Goal: Task Accomplishment & Management: Use online tool/utility

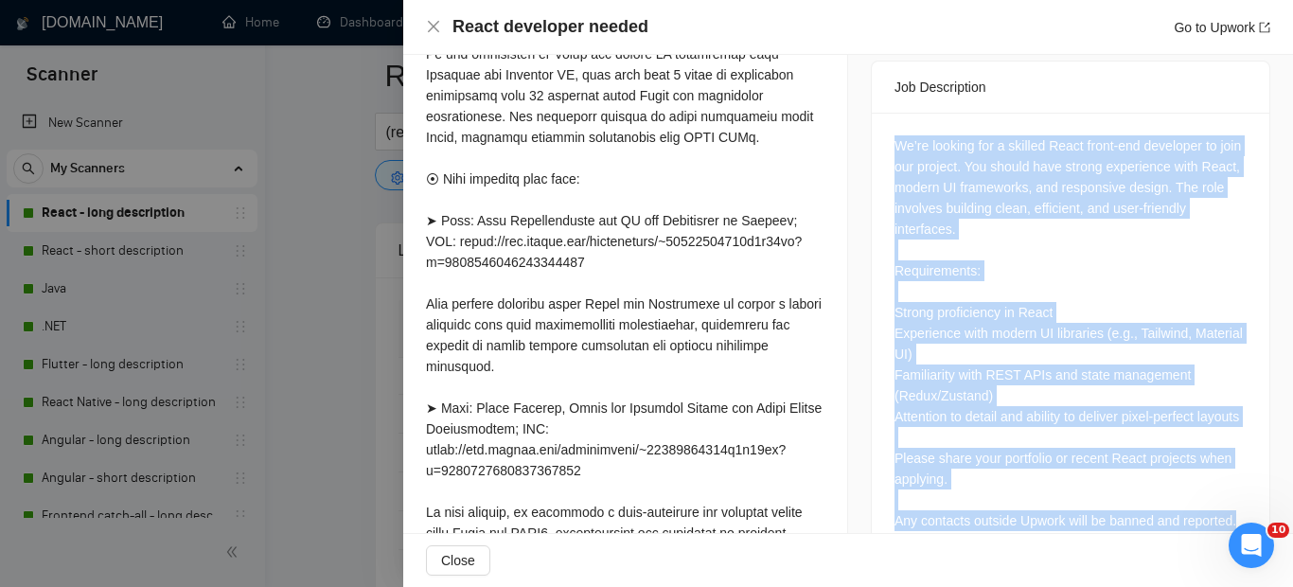
scroll to position [908, 0]
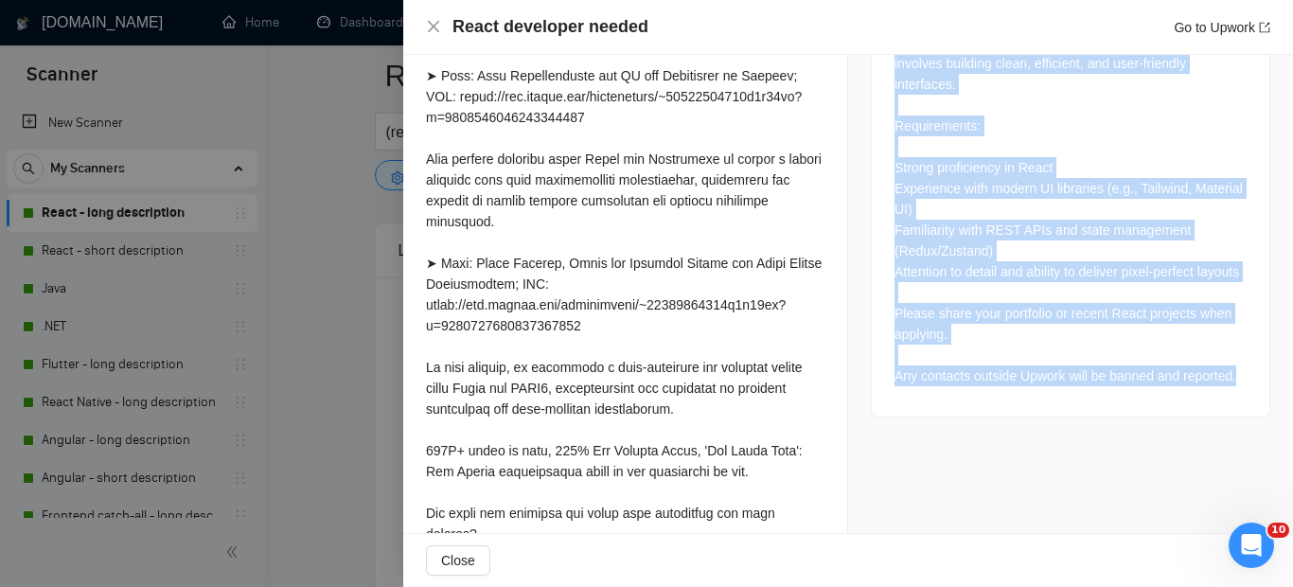
drag, startPoint x: 883, startPoint y: 429, endPoint x: 1237, endPoint y: 369, distance: 359.0
click at [1237, 369] on div "We’re looking for a skilled React front-end developer to join our project. You …" at bounding box center [1071, 192] width 398 height 449
copy div "We’re looking for a skilled React front-end developer to join our project. You …"
click at [1237, 369] on div "We’re looking for a skilled React front-end developer to join our project. You …" at bounding box center [1071, 192] width 398 height 449
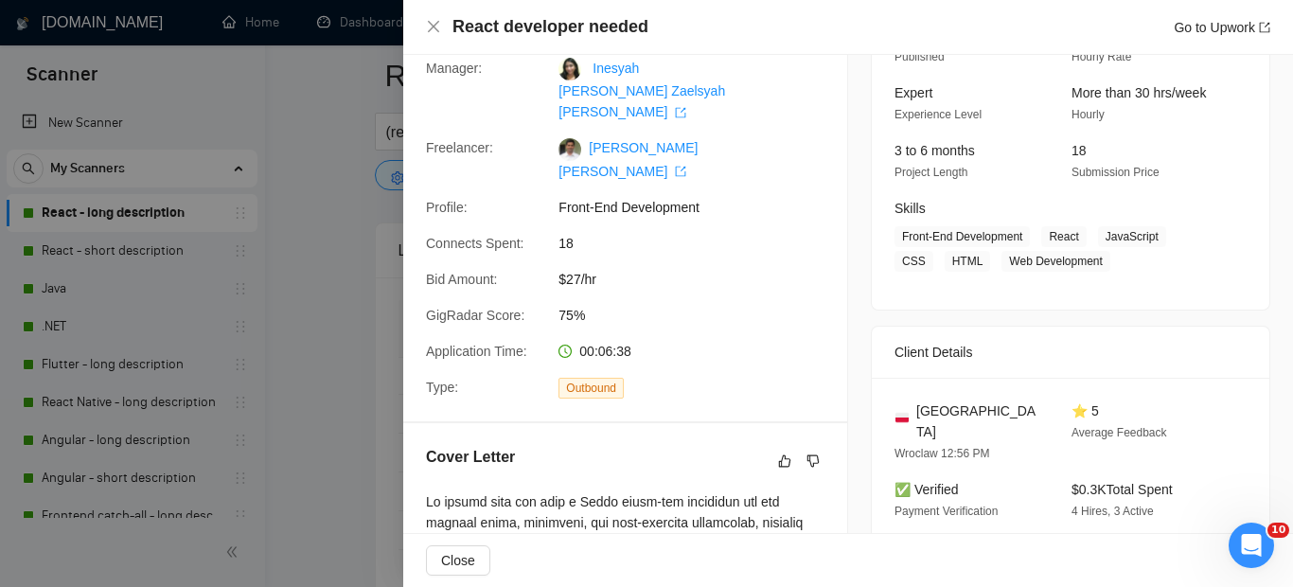
scroll to position [0, 0]
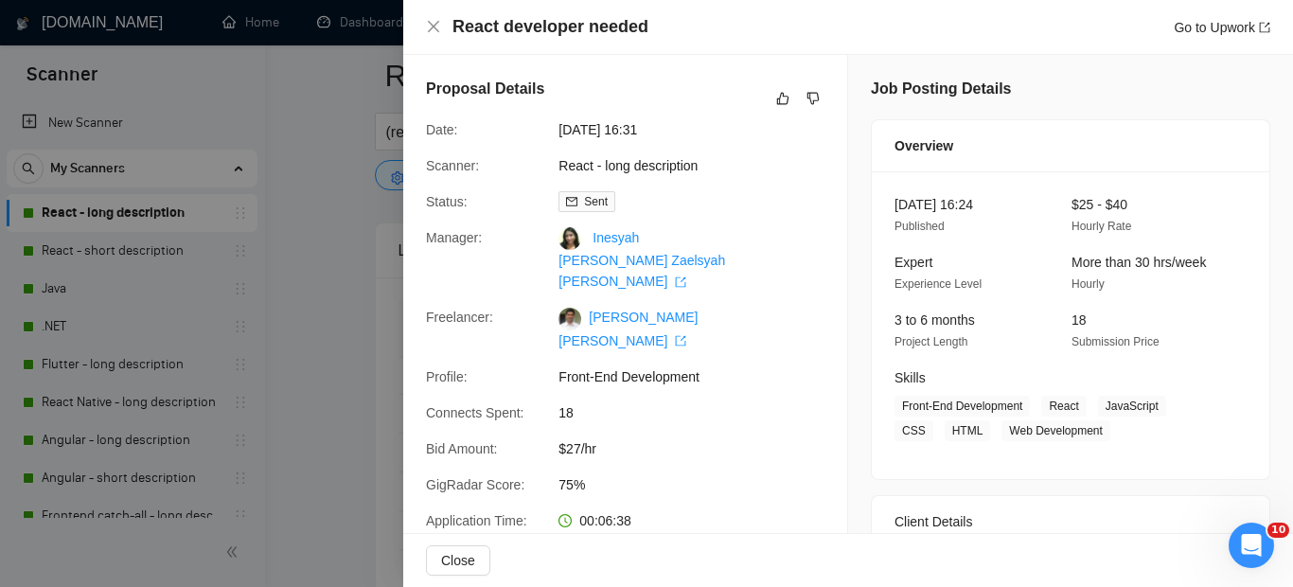
click at [557, 38] on h4 "React developer needed" at bounding box center [550, 27] width 196 height 24
copy h4 "React developer needed"
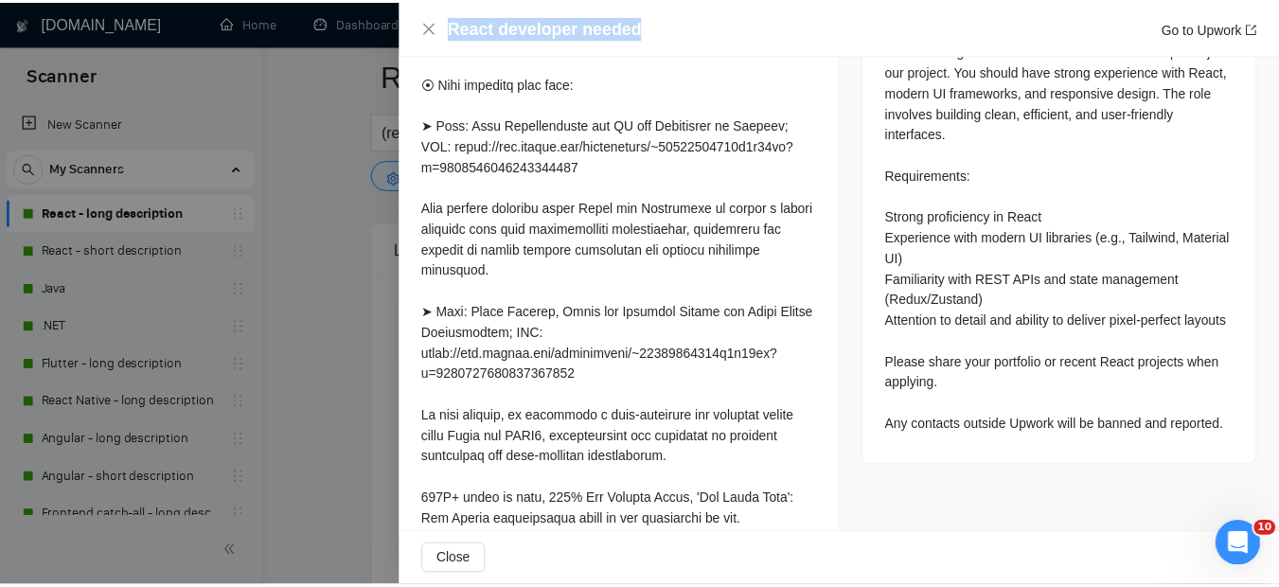
scroll to position [908, 0]
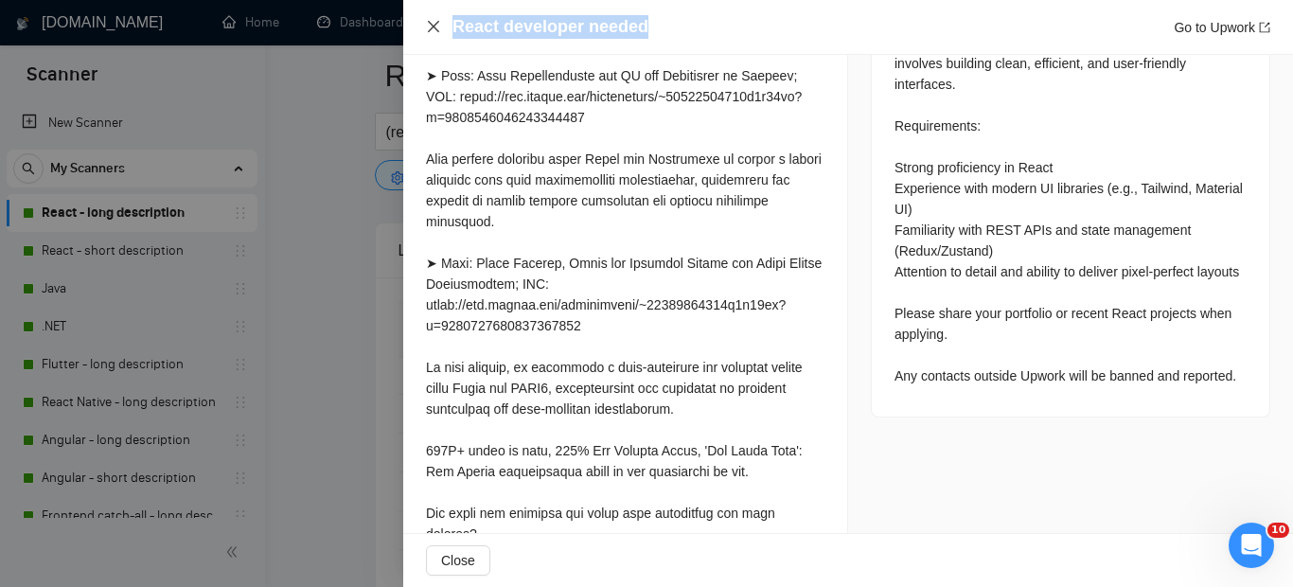
click at [431, 32] on icon "close" at bounding box center [433, 26] width 15 height 15
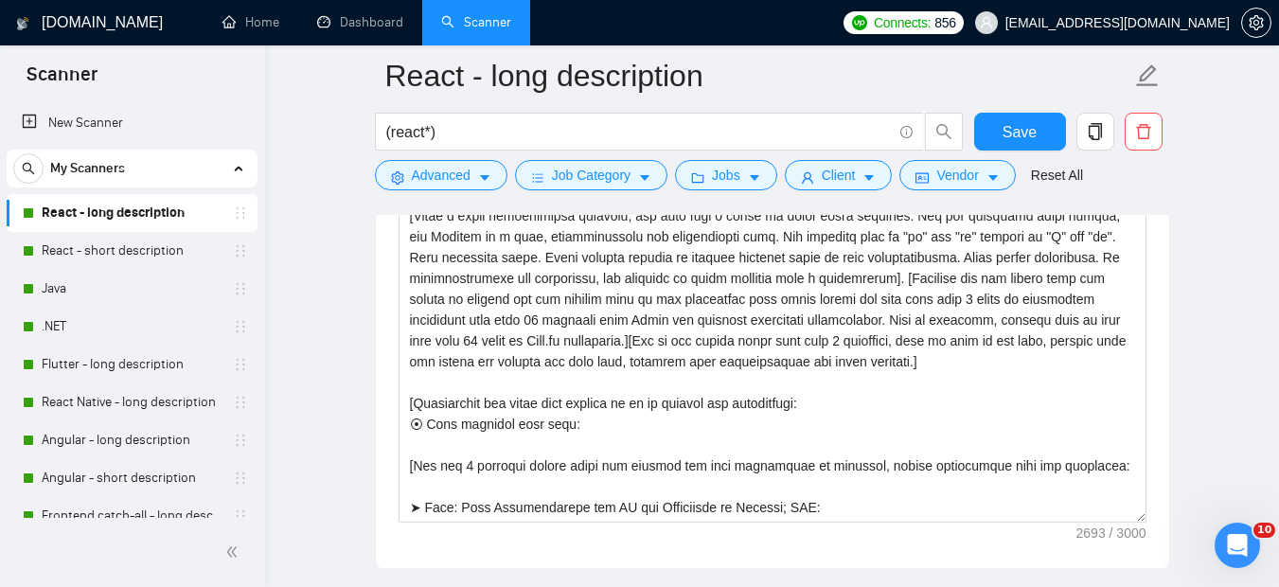
scroll to position [2359, 0]
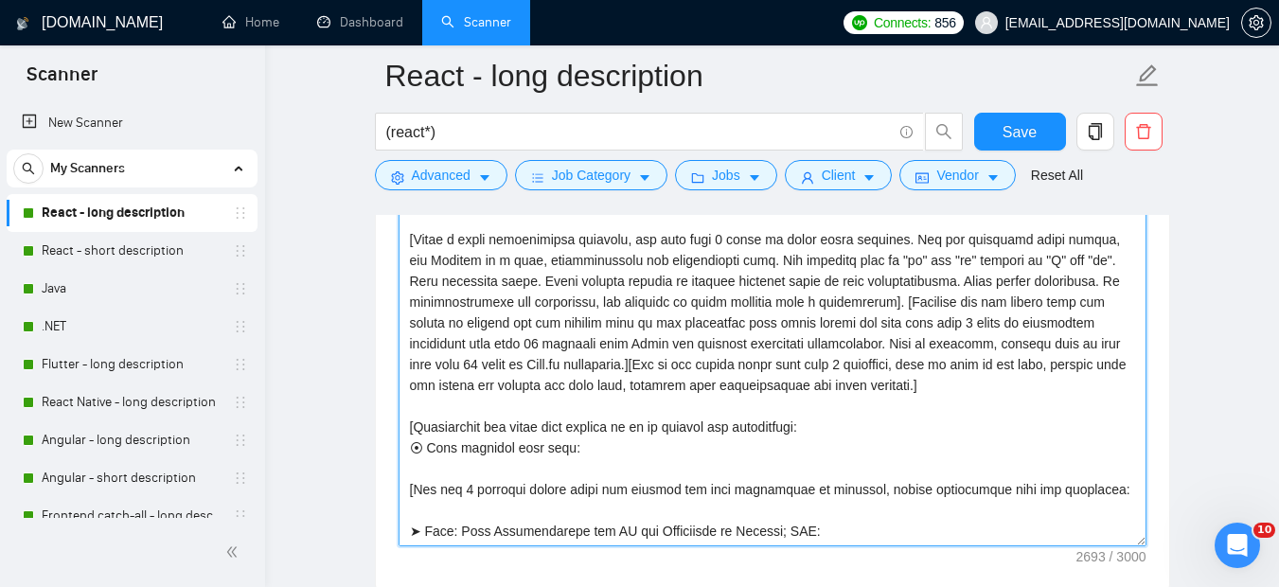
click at [591, 344] on textarea "Cover letter template:" at bounding box center [772, 333] width 748 height 426
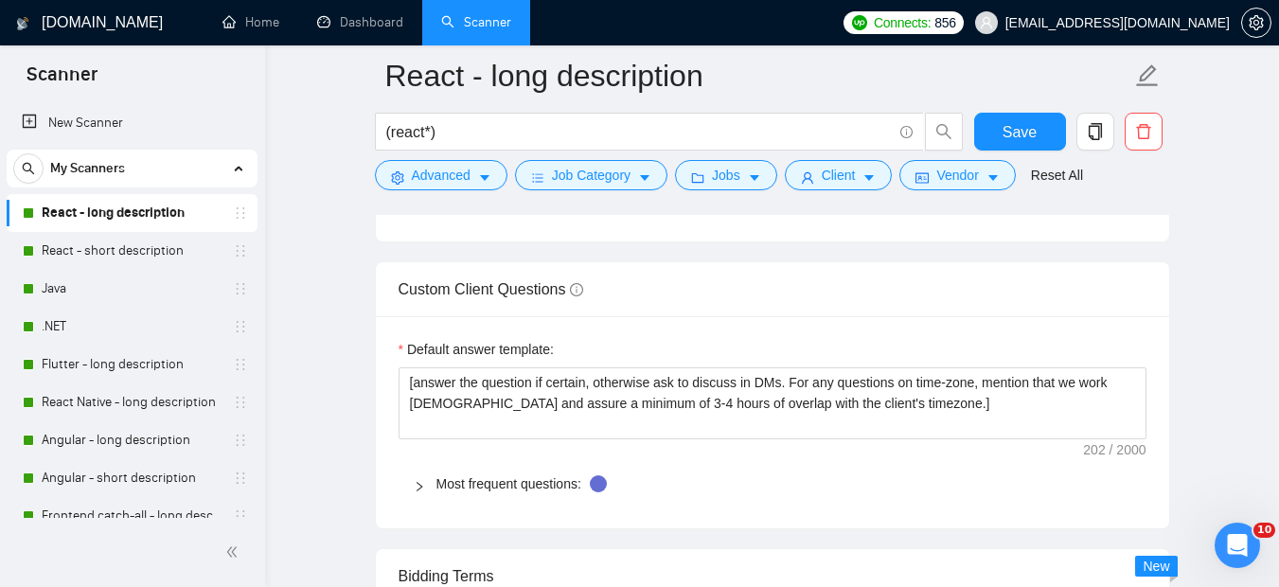
scroll to position [2715, 0]
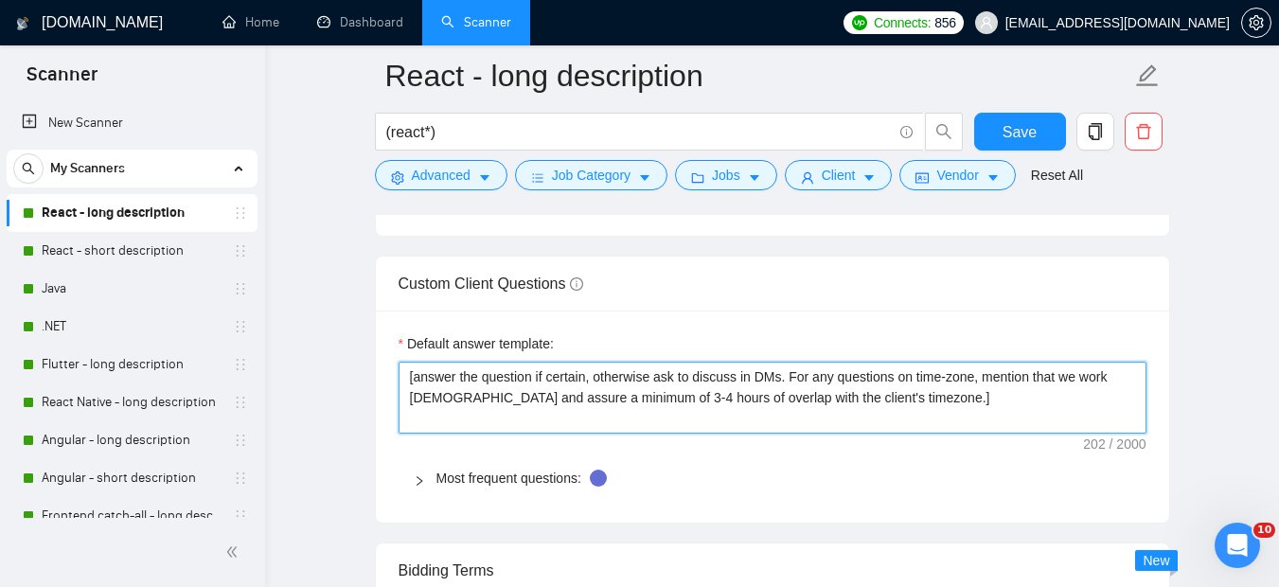
click at [791, 383] on textarea "[answer the question if certain, otherwise ask to discuss in DMs. For any quest…" at bounding box center [772, 398] width 748 height 72
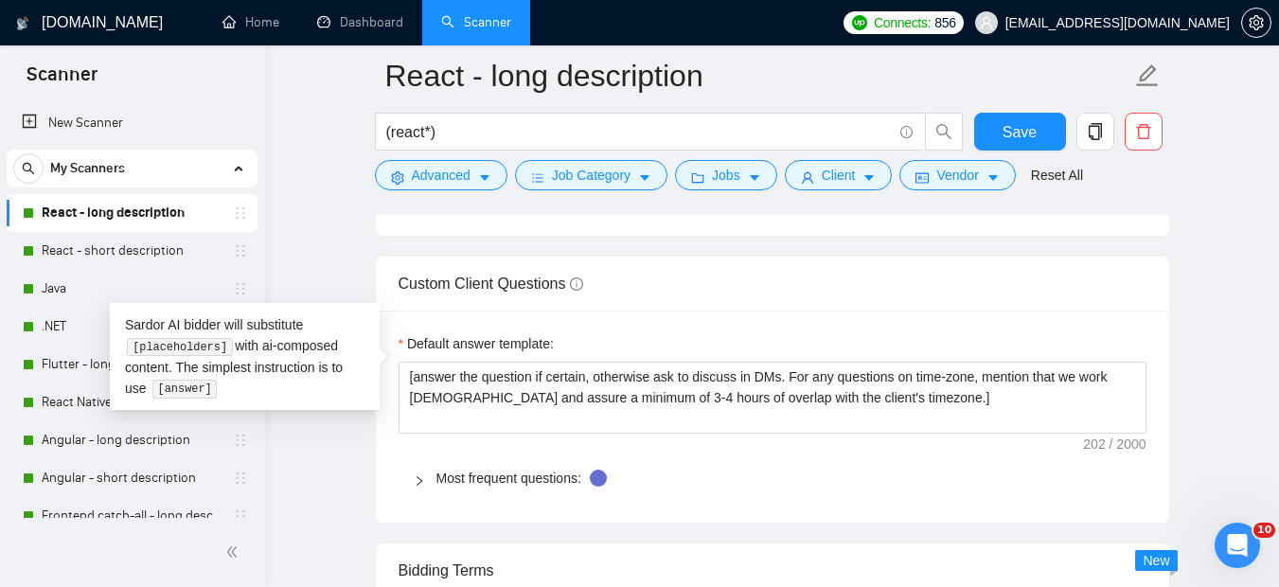
click at [430, 468] on div at bounding box center [425, 478] width 23 height 21
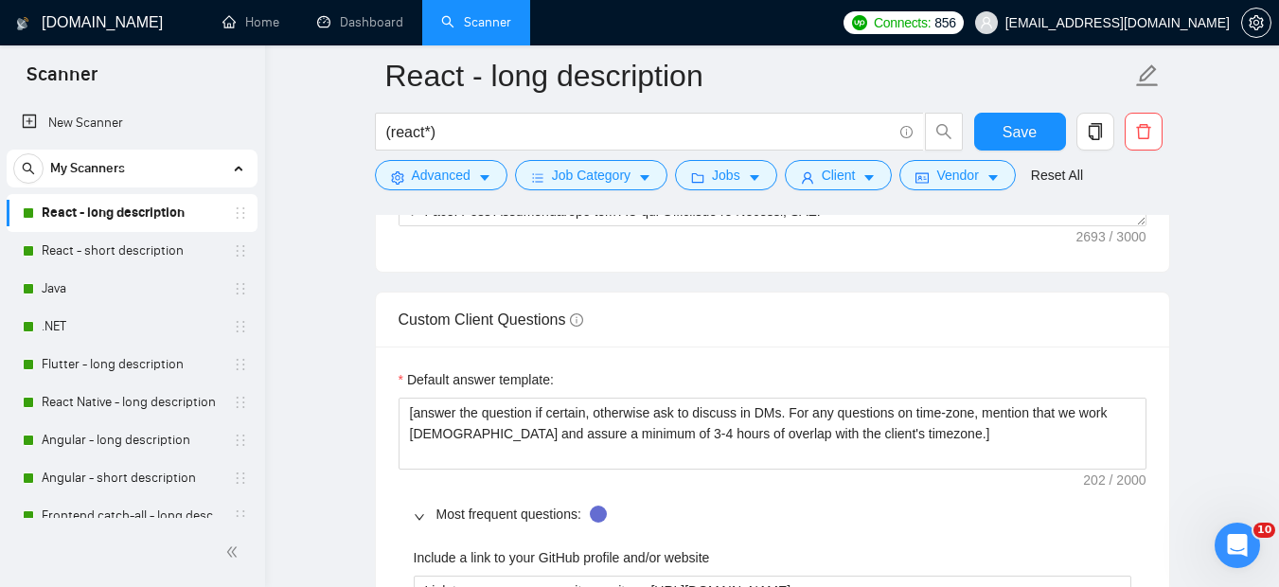
scroll to position [2674, 0]
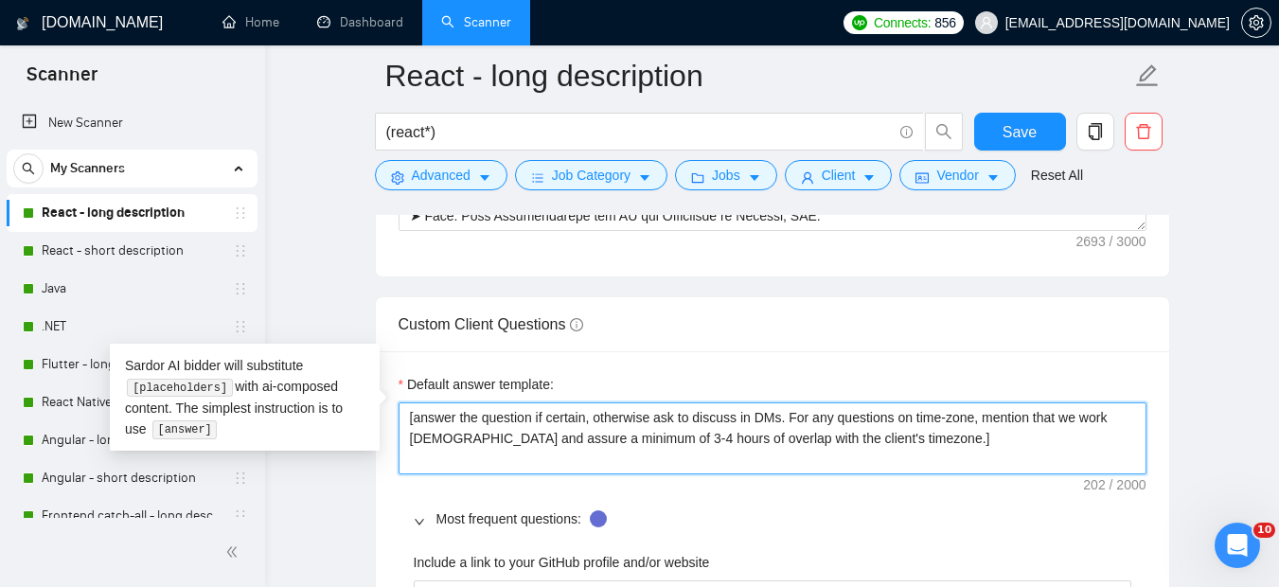
click at [579, 408] on textarea "[answer the question if certain, otherwise ask to discuss in DMs. For any quest…" at bounding box center [772, 438] width 748 height 72
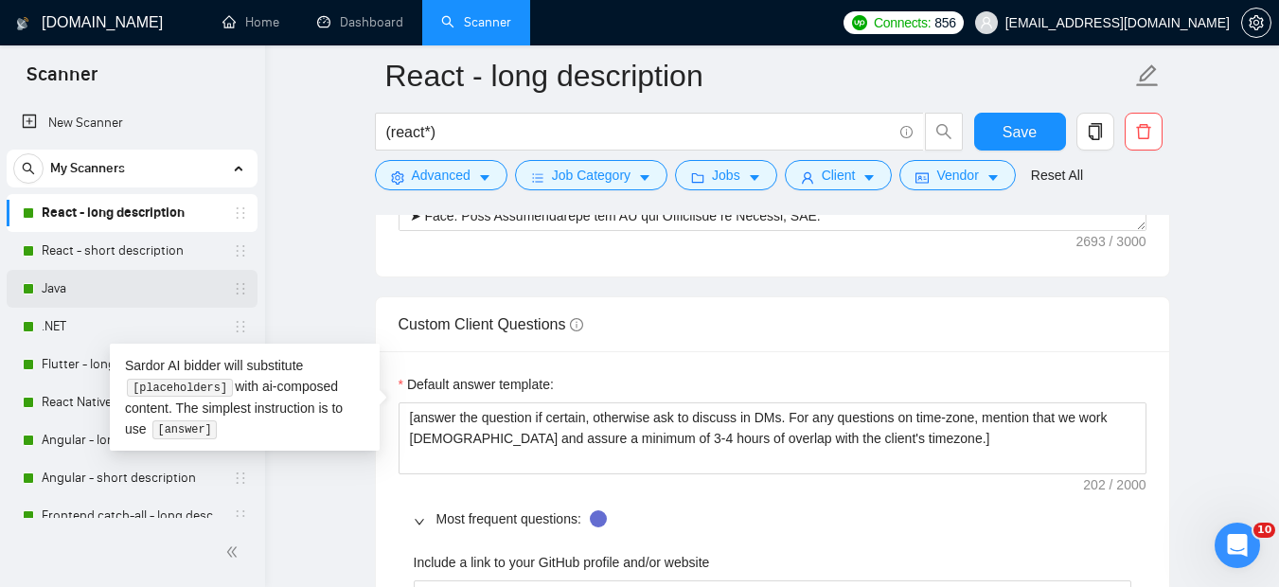
click at [165, 289] on link "Java" at bounding box center [132, 289] width 180 height 38
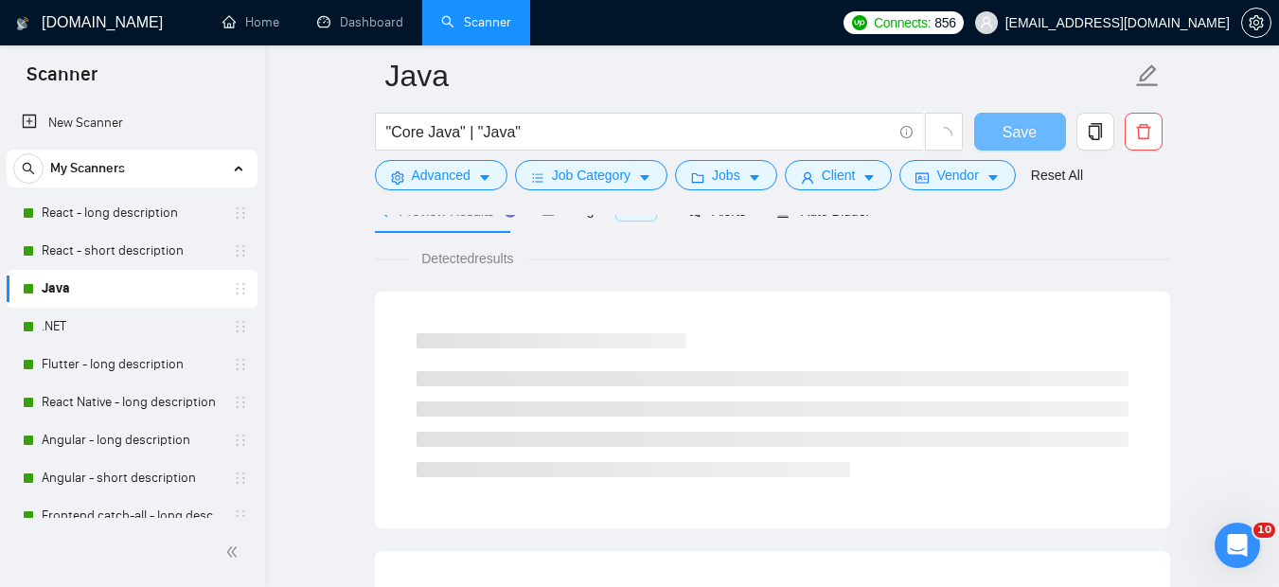
scroll to position [1229, 0]
